Goal: Transaction & Acquisition: Purchase product/service

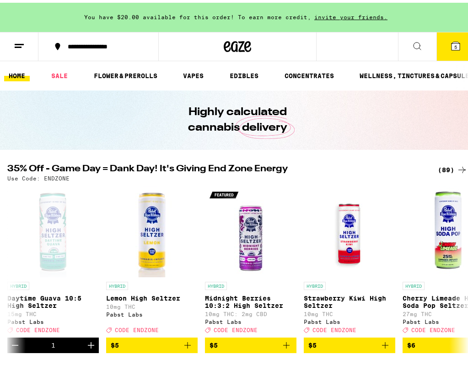
click at [443, 49] on button "5" at bounding box center [455, 44] width 38 height 28
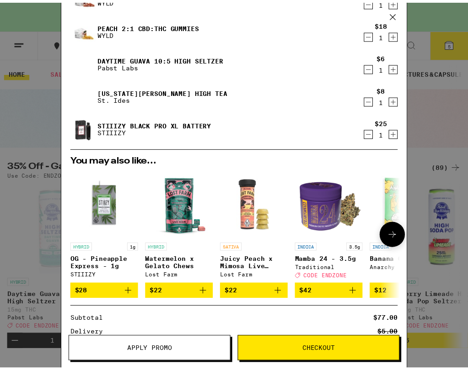
scroll to position [30, 0]
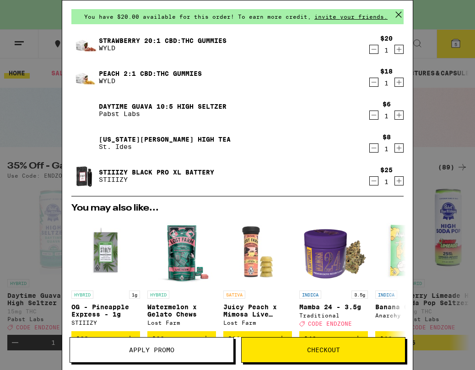
click at [401, 16] on icon at bounding box center [399, 15] width 14 height 14
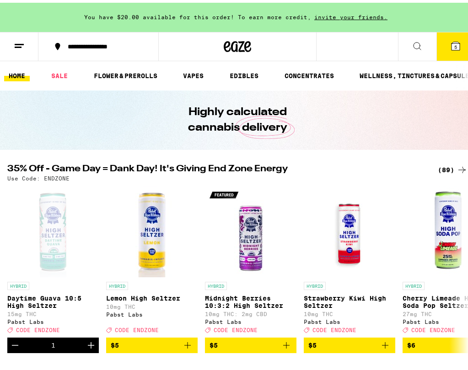
click at [448, 35] on button "5" at bounding box center [455, 44] width 38 height 28
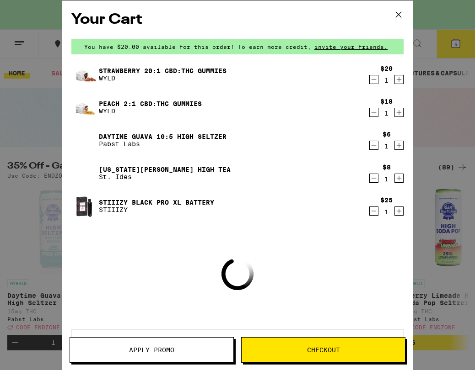
click at [158, 345] on button "Apply Promo" at bounding box center [152, 351] width 164 height 26
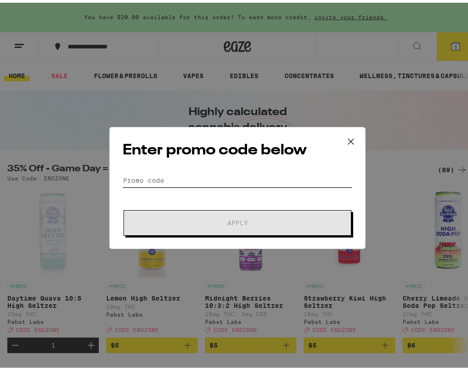
click at [191, 179] on input "Promo Code" at bounding box center [238, 178] width 230 height 14
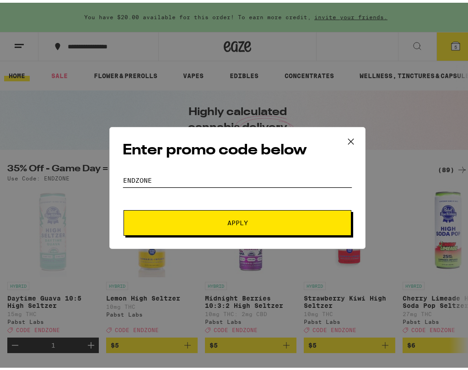
type input "ENDZONE"
click at [123, 208] on button "Apply" at bounding box center [237, 221] width 228 height 26
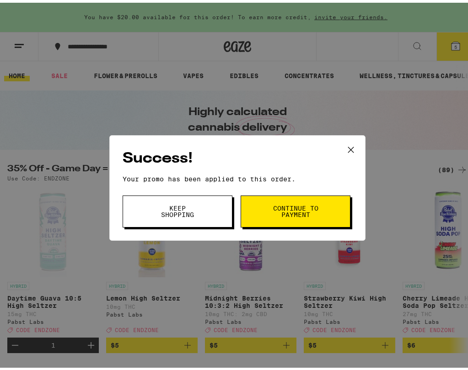
click at [260, 206] on button "Continue to payment" at bounding box center [296, 209] width 110 height 32
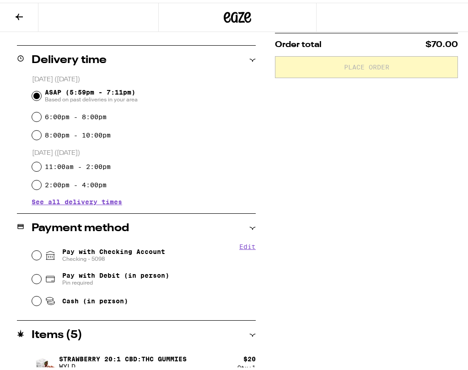
scroll to position [249, 0]
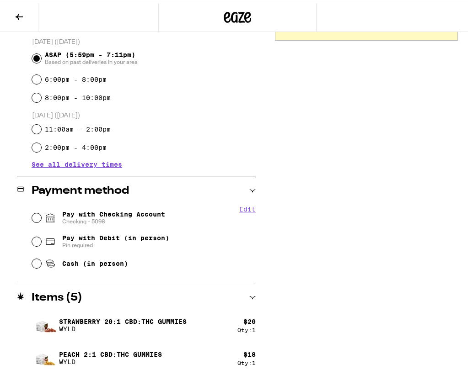
click at [145, 214] on span "Pay with Checking Account Checking - 5098" at bounding box center [113, 215] width 103 height 15
click at [41, 214] on input "Pay with Checking Account Checking - 5098" at bounding box center [36, 215] width 9 height 9
radio input "true"
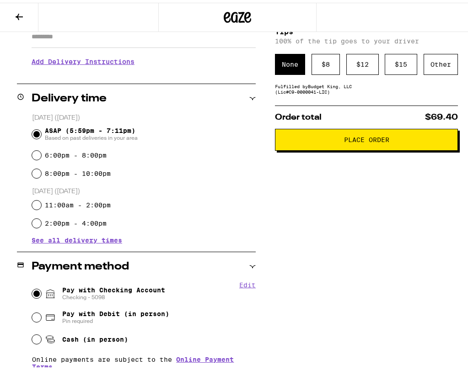
scroll to position [0, 0]
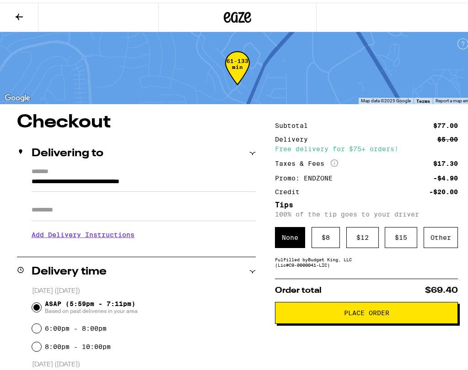
click at [318, 317] on button "Place Order" at bounding box center [366, 311] width 183 height 22
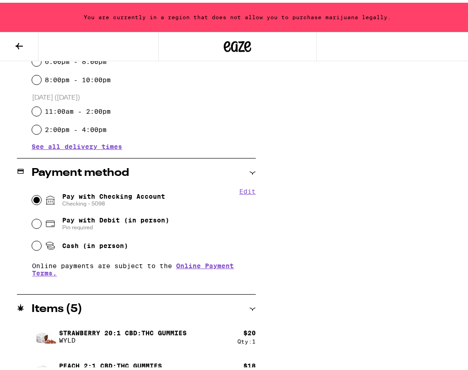
scroll to position [413, 0]
